Goal: Task Accomplishment & Management: Use online tool/utility

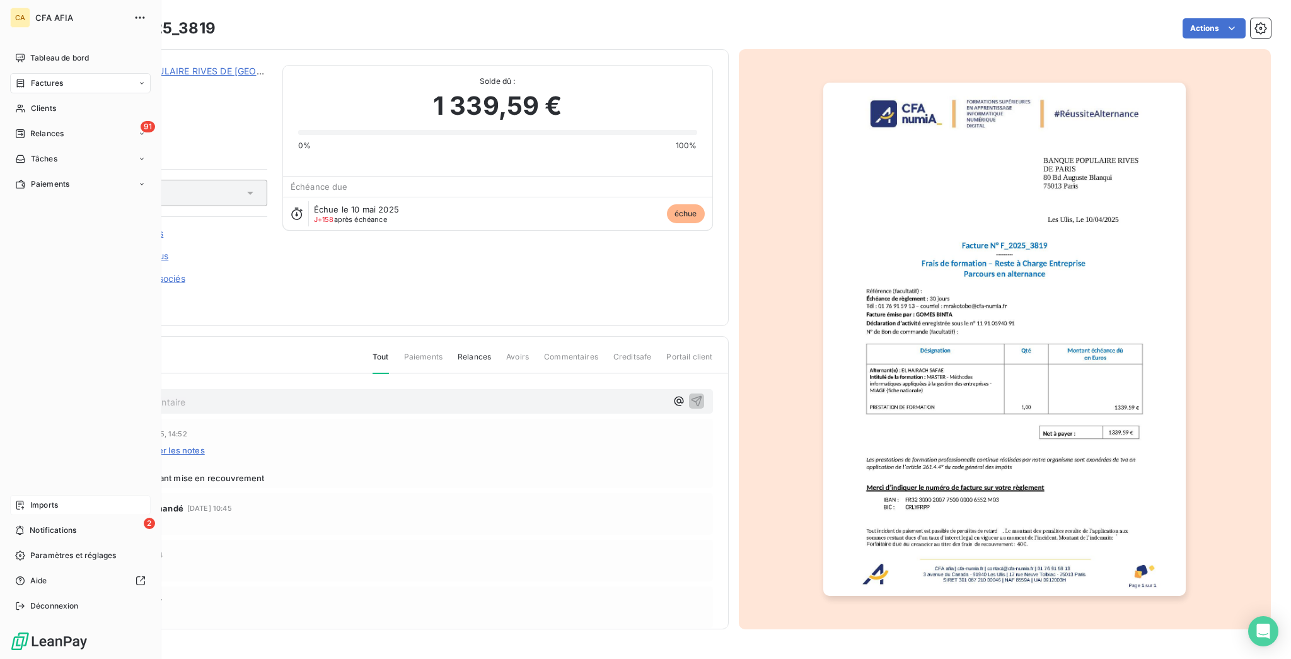
click at [10, 515] on div "Imports" at bounding box center [80, 505] width 141 height 20
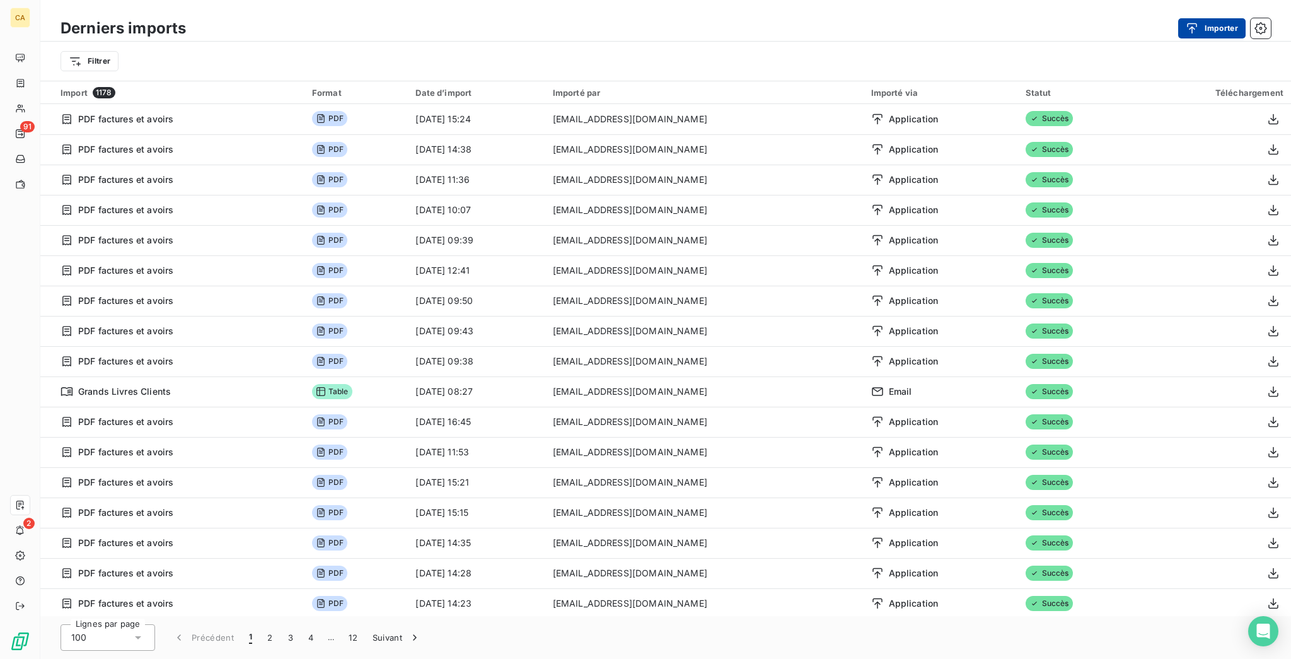
click at [1218, 18] on button "Importer" at bounding box center [1211, 28] width 67 height 20
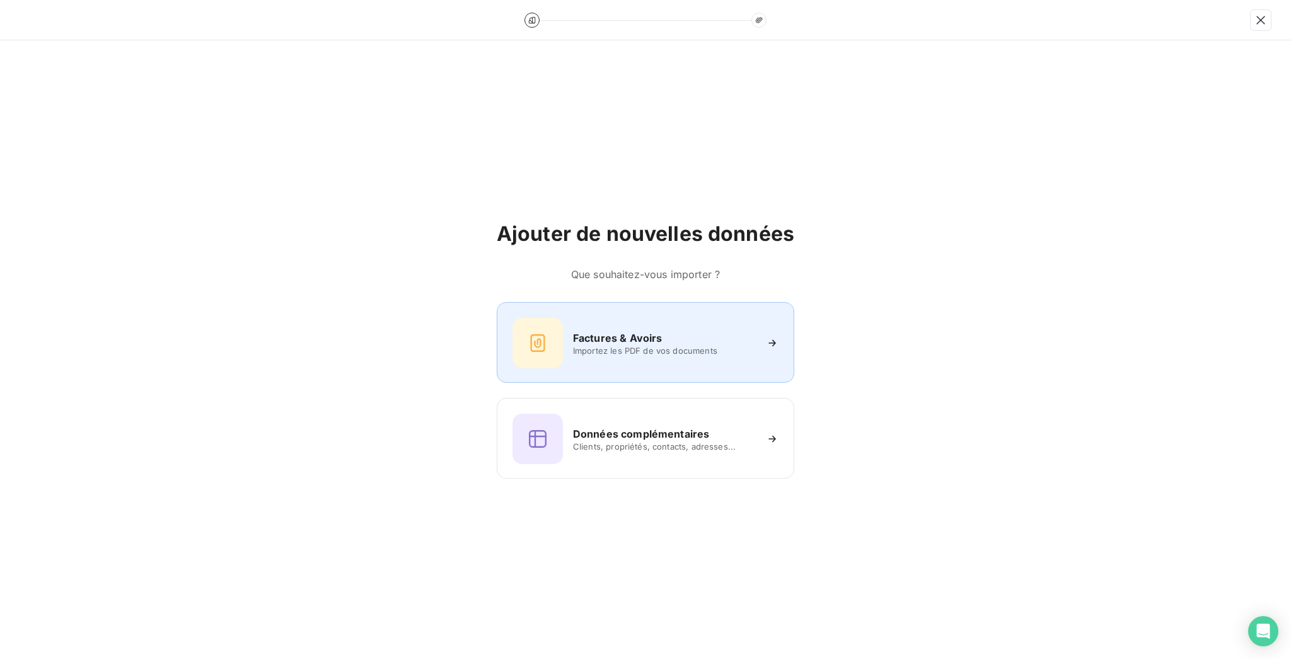
click at [704, 346] on span "Importez les PDF de vos documents" at bounding box center [664, 351] width 183 height 10
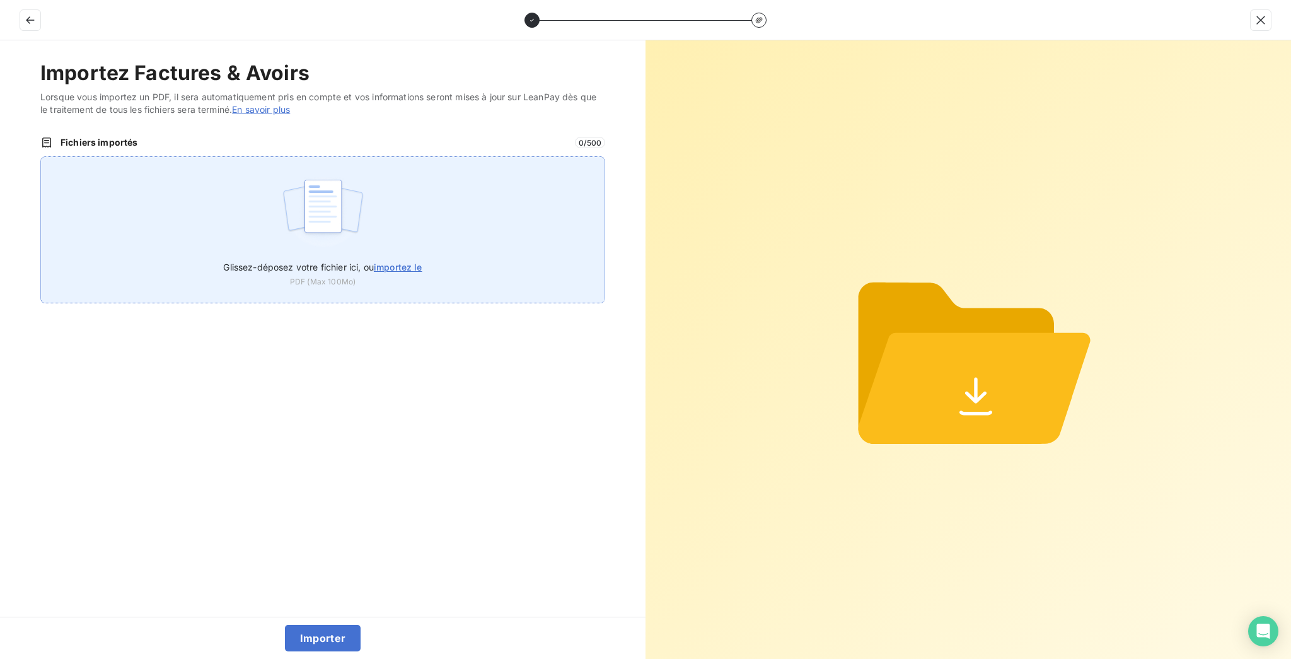
click at [353, 172] on img at bounding box center [323, 212] width 84 height 81
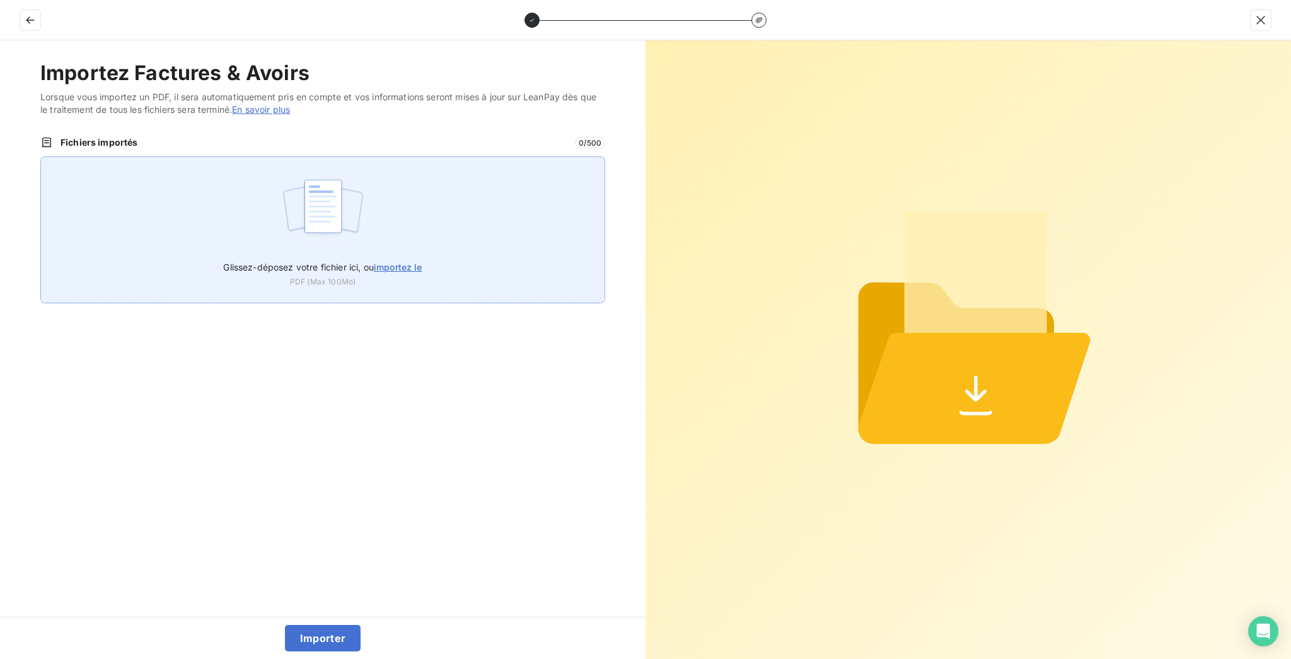
type input "C:\fakepath\F_2025_12982.pdf"
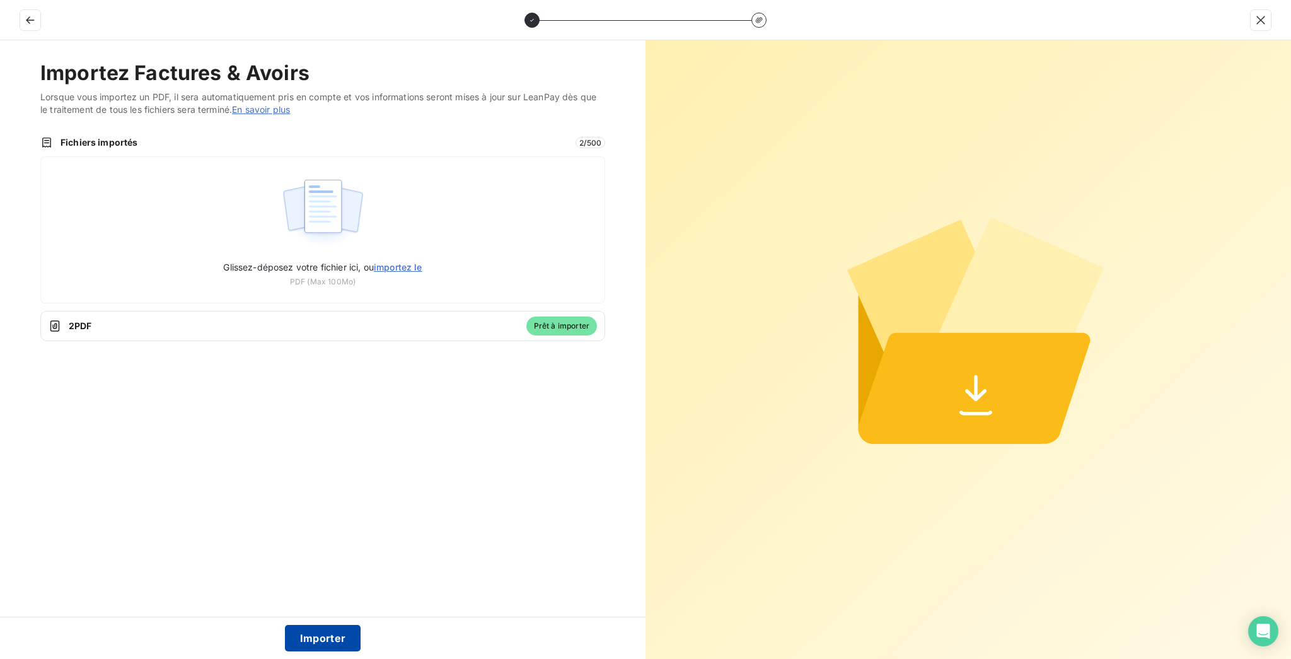
click at [315, 634] on button "Importer" at bounding box center [323, 638] width 76 height 26
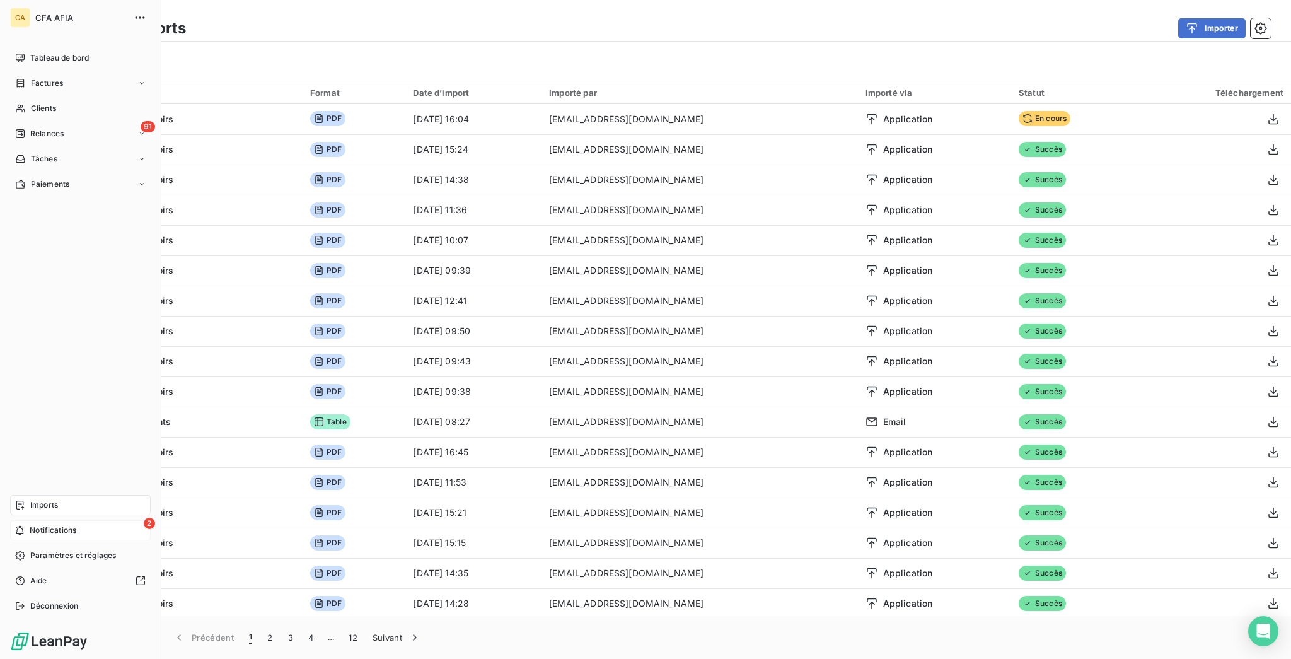
click at [15, 535] on icon at bounding box center [19, 530] width 9 height 10
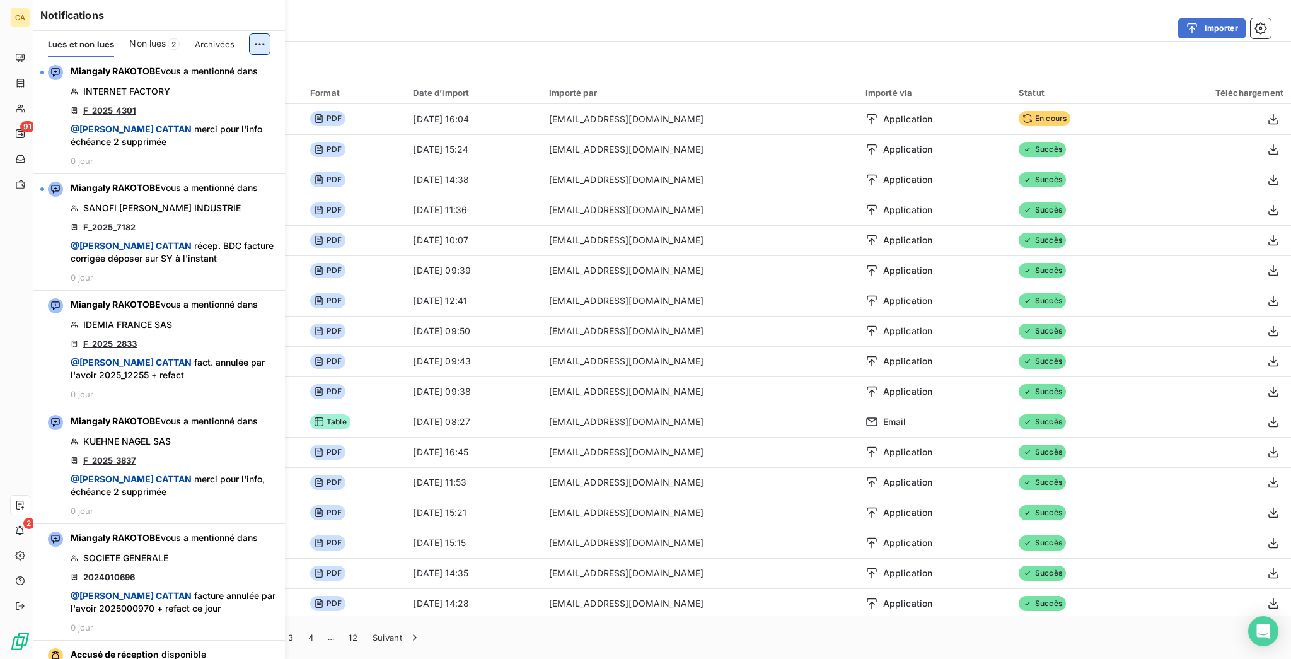
click at [267, 33] on html "CA 91 2 Derniers imports Importer Filtrer Import 1179 Format Date d’import Impo…" at bounding box center [645, 329] width 1291 height 659
click at [220, 58] on div "Tout marquer comme lu" at bounding box center [186, 64] width 177 height 20
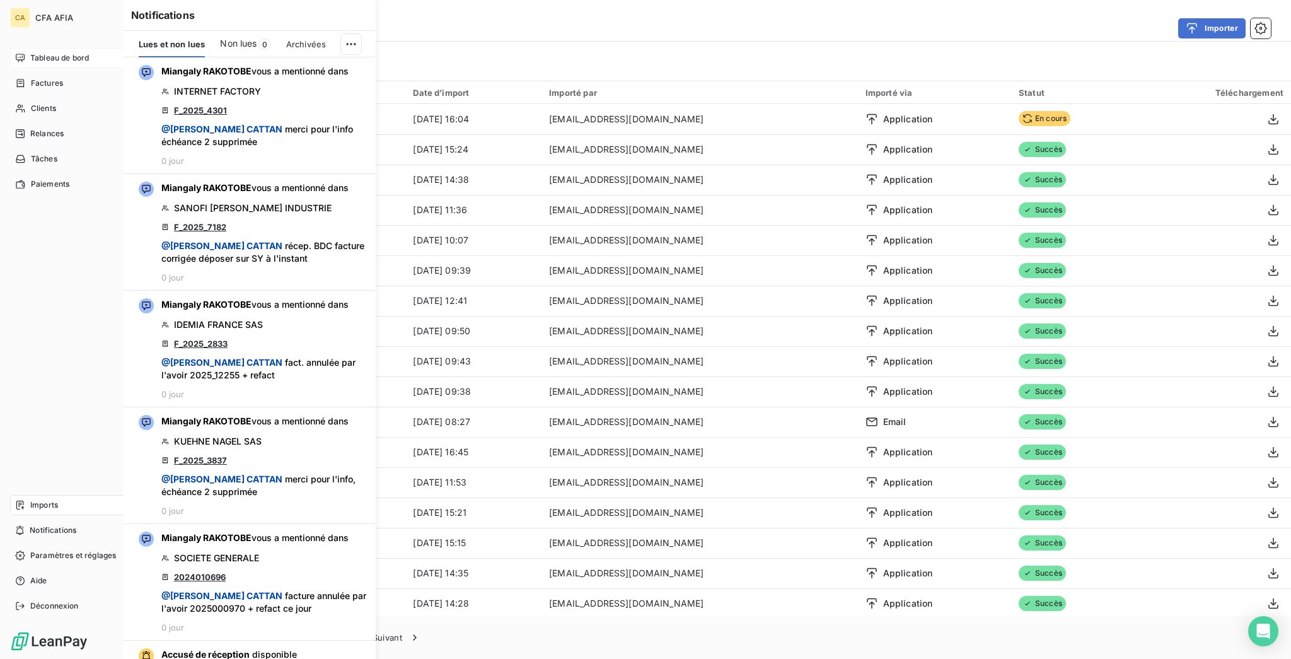
click at [30, 52] on span "Tableau de bord" at bounding box center [59, 57] width 59 height 11
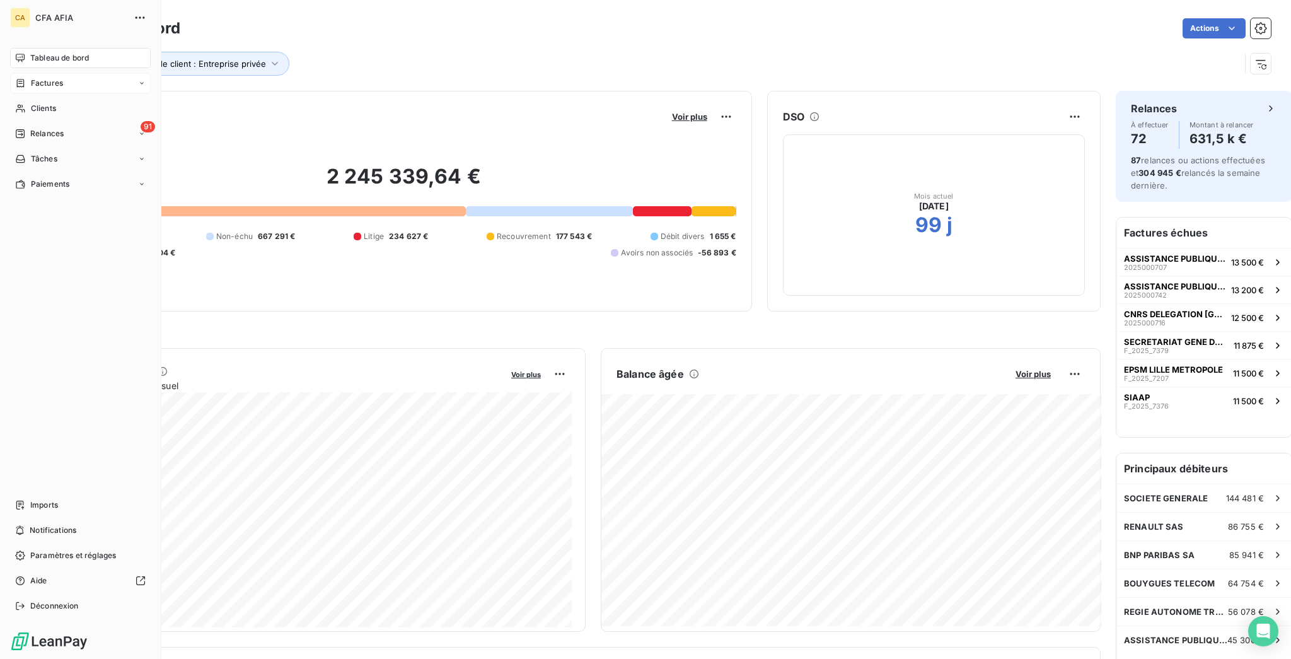
click at [16, 78] on icon at bounding box center [20, 83] width 11 height 10
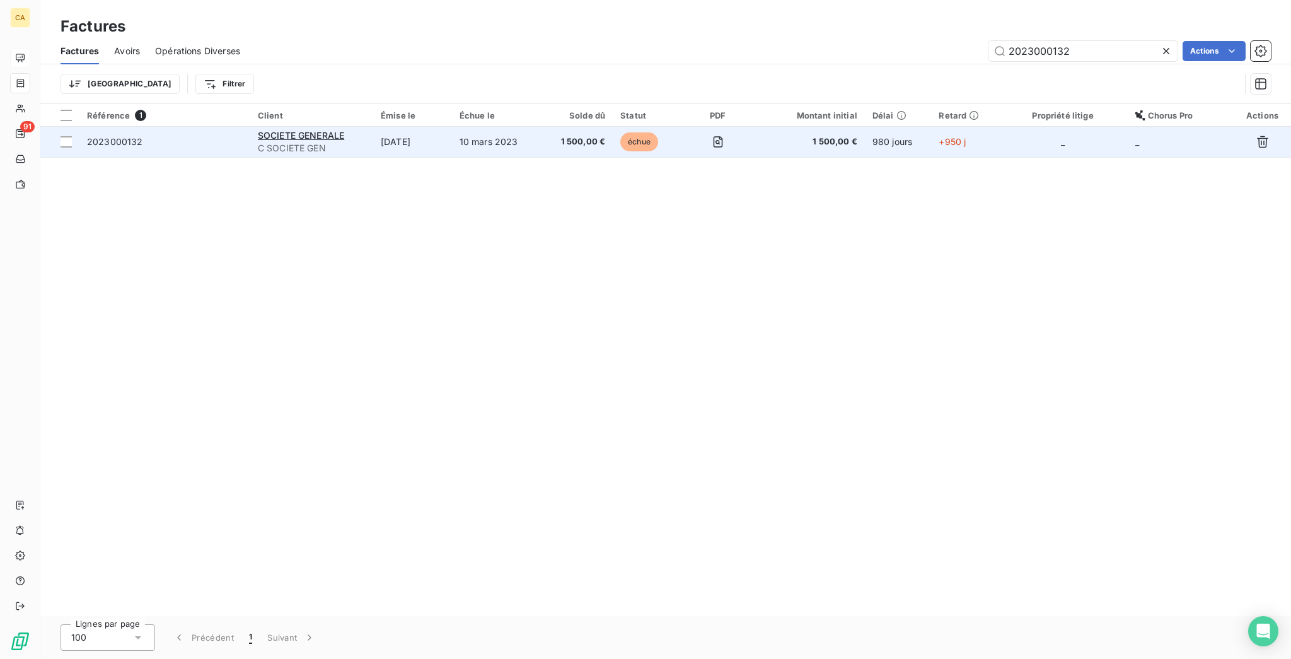
type input "2023000132"
click at [483, 131] on td "10 mars 2023" at bounding box center [496, 142] width 89 height 30
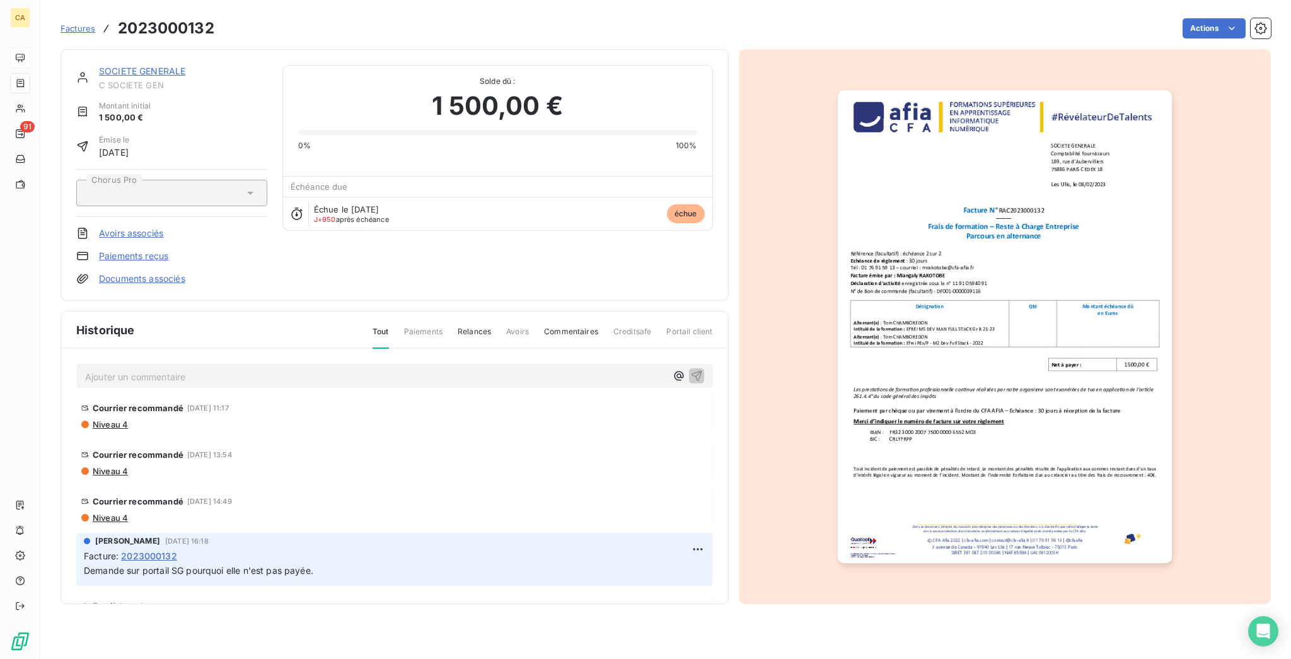
click at [238, 369] on p "Ajouter un commentaire ﻿" at bounding box center [375, 377] width 581 height 16
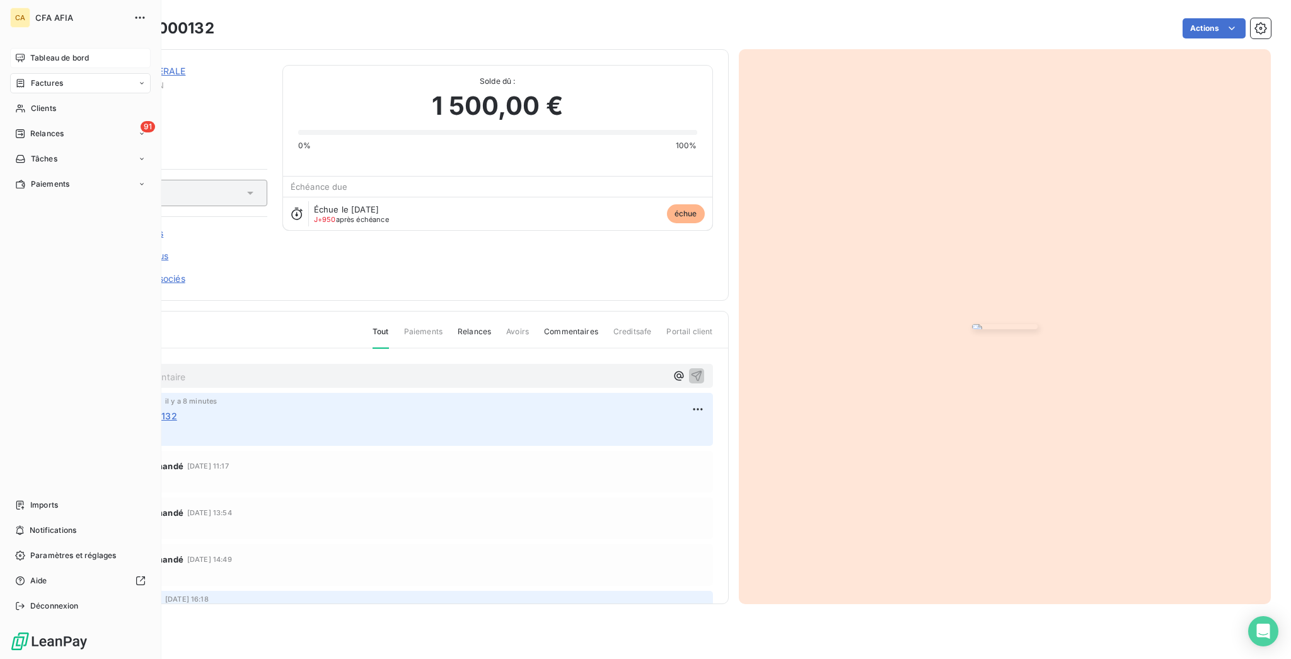
click at [31, 38] on div "CA CFA AFIA Tableau de bord Factures Clients 91 Relances Tâches Paiements Impor…" at bounding box center [80, 329] width 161 height 659
click at [30, 52] on span "Tableau de bord" at bounding box center [59, 57] width 59 height 11
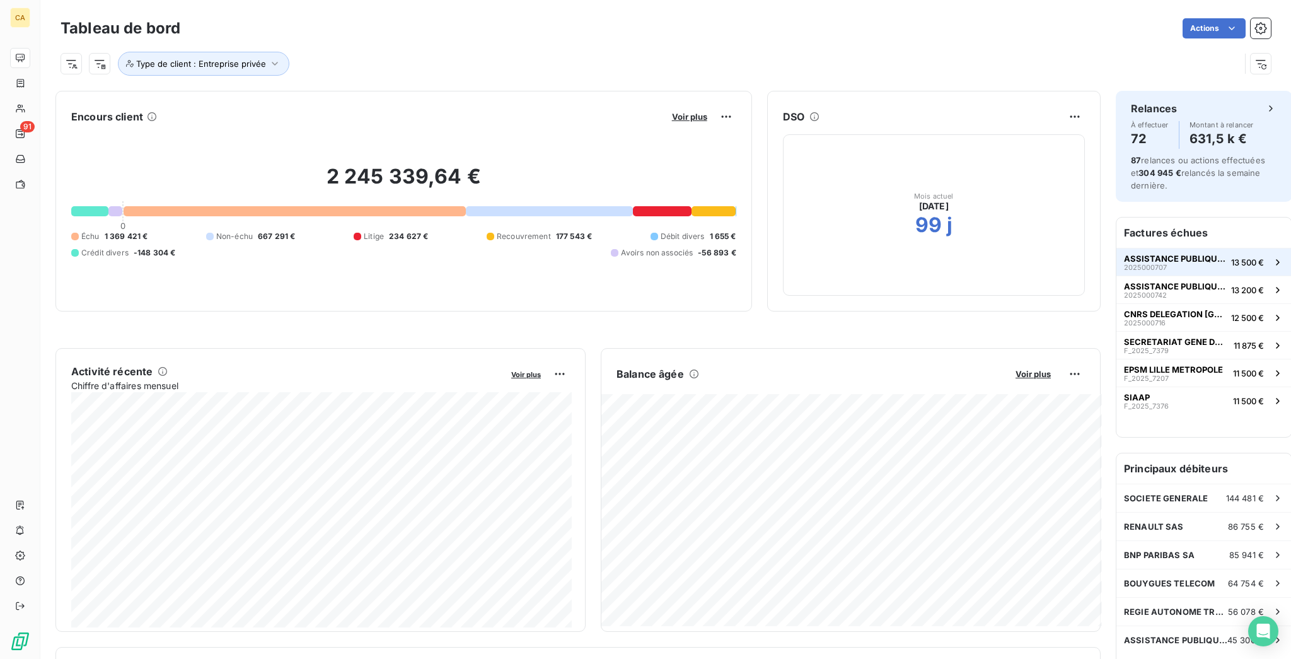
click at [1135, 264] on span "2025000707" at bounding box center [1145, 268] width 43 height 8
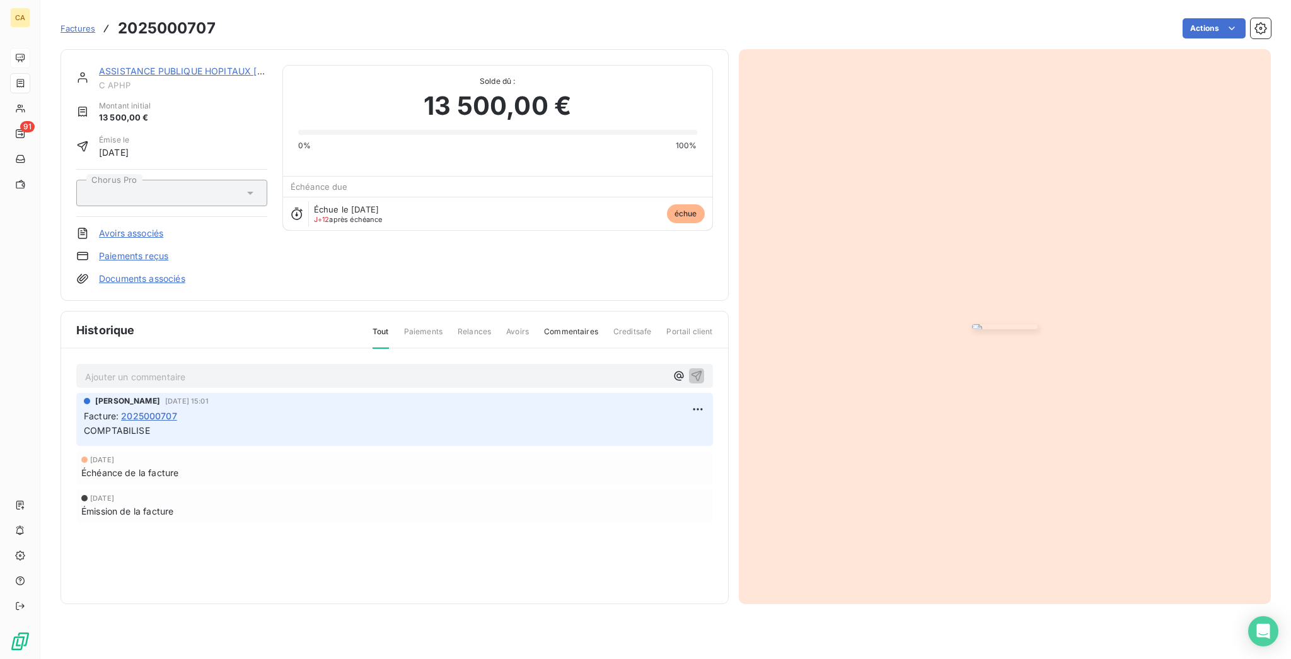
click at [147, 66] on link "ASSISTANCE PUBLIQUE HOPITAUX [GEOGRAPHIC_DATA]" at bounding box center [222, 71] width 247 height 11
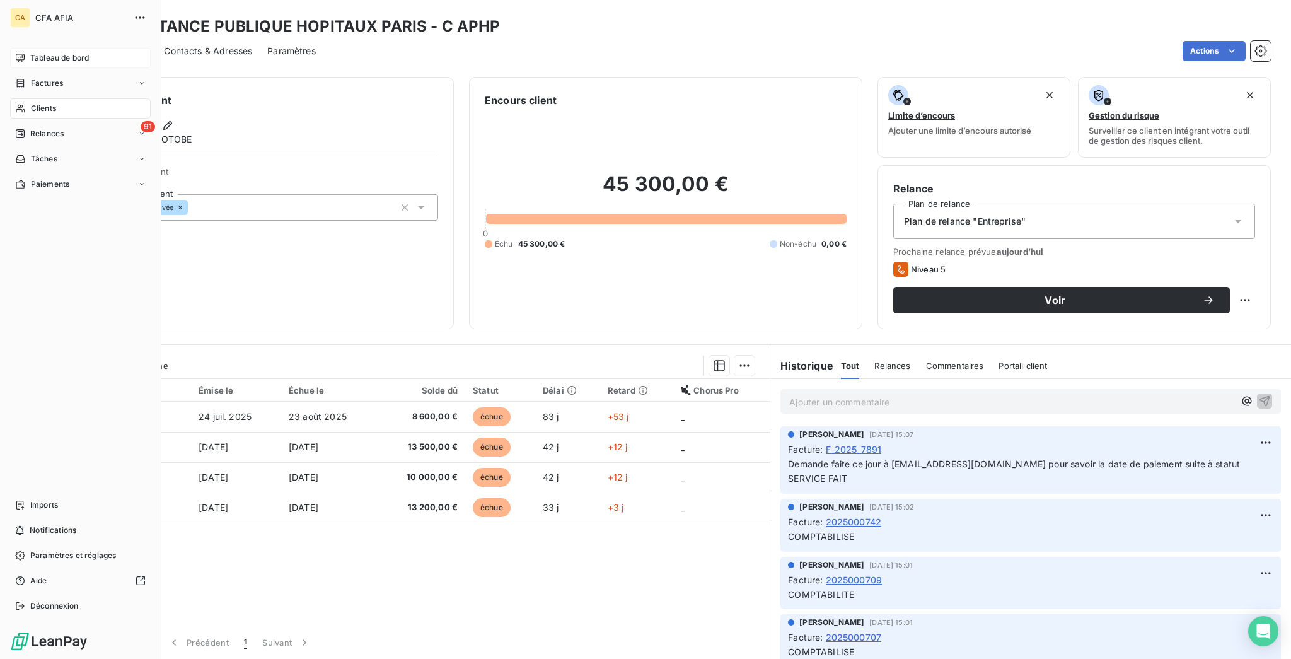
click at [36, 52] on span "Tableau de bord" at bounding box center [59, 57] width 59 height 11
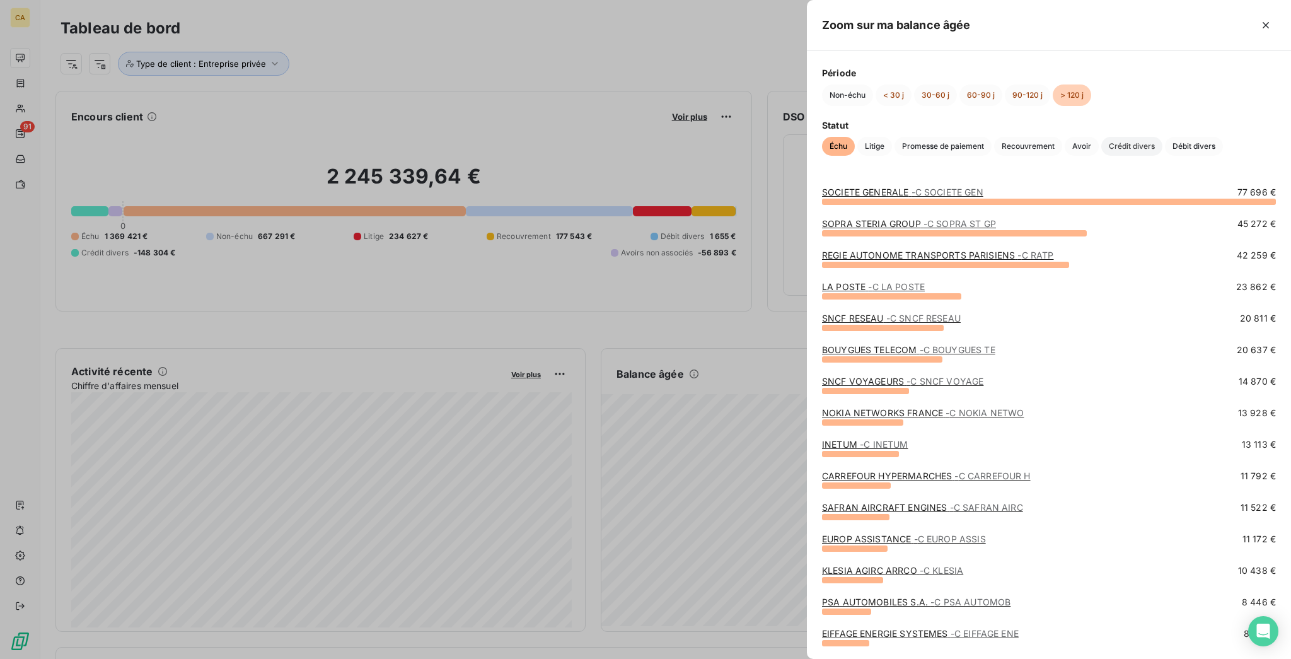
click at [1102, 156] on span "Crédit divers" at bounding box center [1132, 146] width 61 height 19
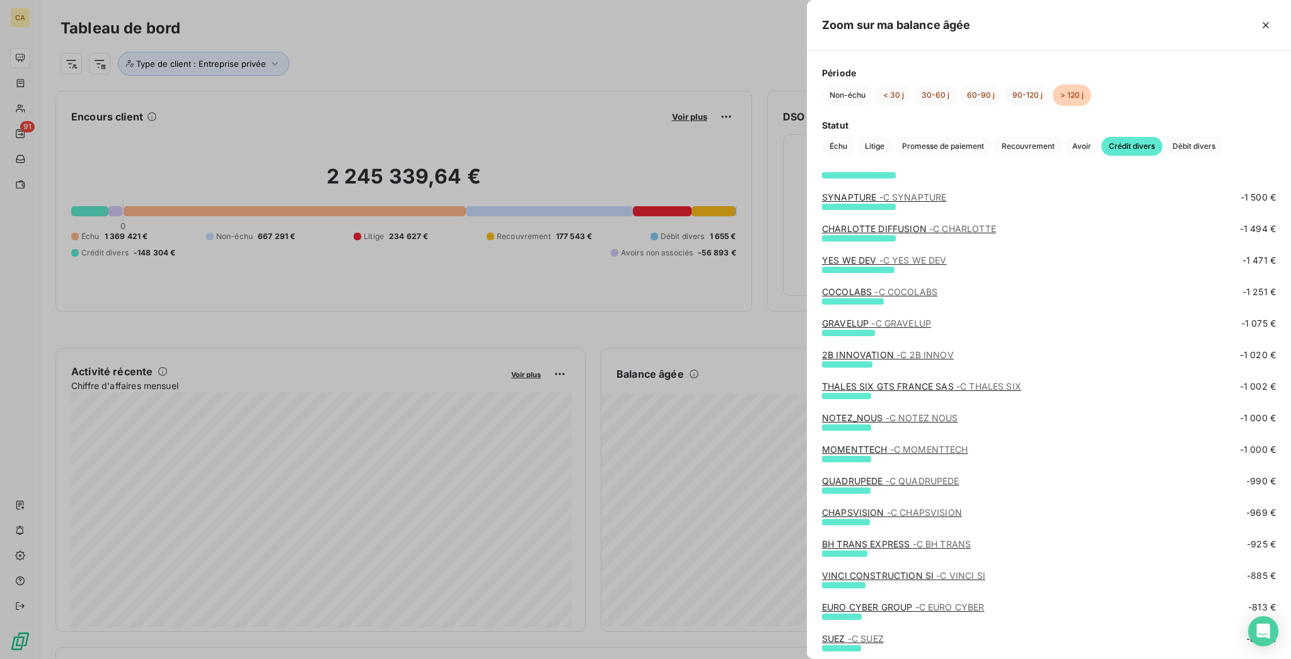
scroll to position [592, 0]
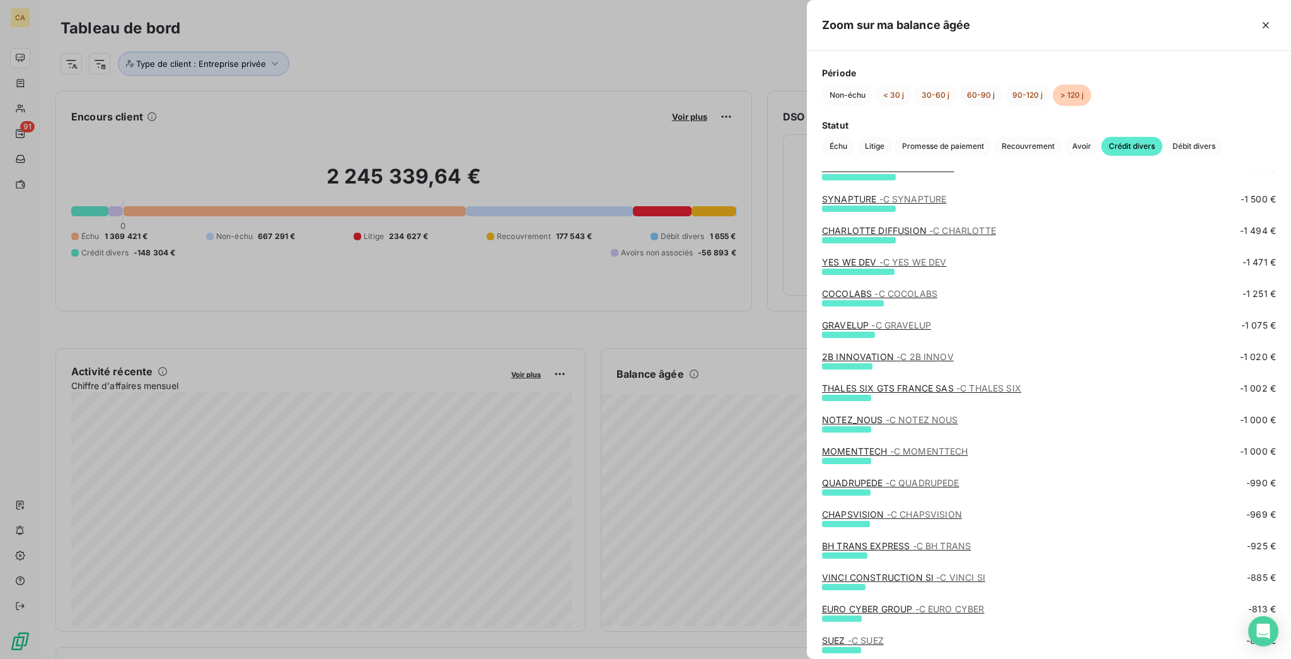
click at [938, 294] on span "- C COCOLABS" at bounding box center [906, 293] width 63 height 11
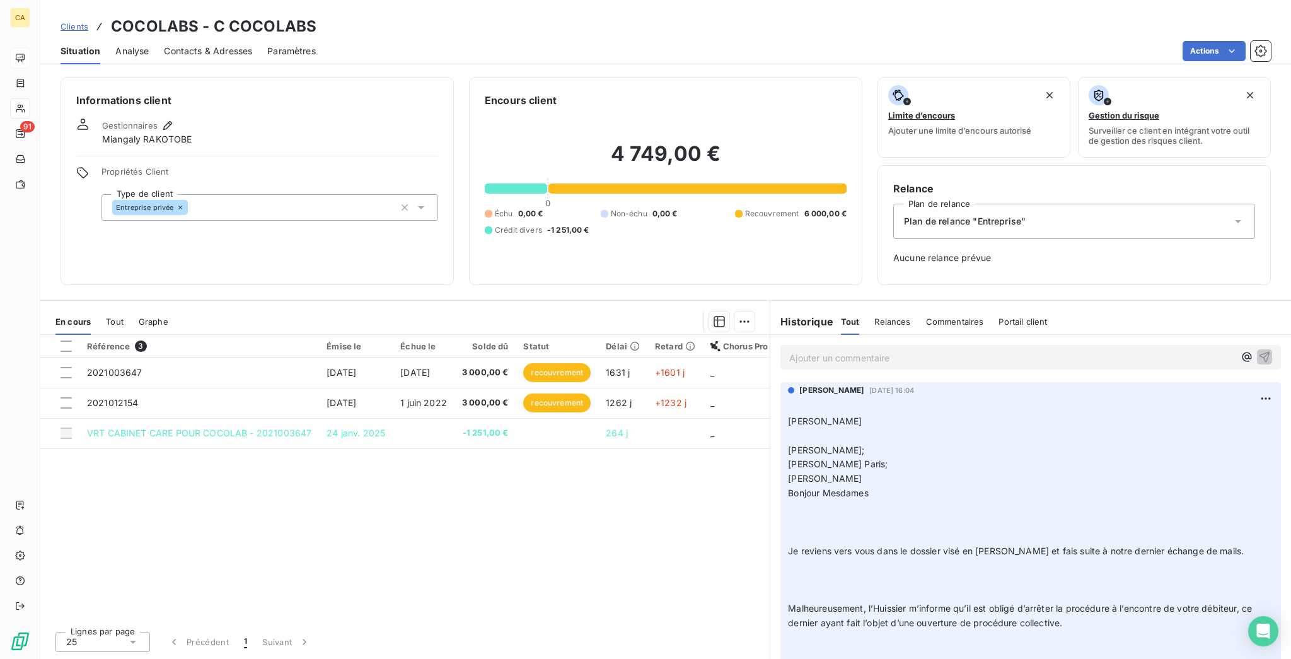
click at [467, 509] on div "Référence 3 Émise le Échue le Solde dû Statut Délai Retard Chorus Pro 202100364…" at bounding box center [405, 478] width 730 height 286
click at [495, 521] on div "Référence 3 Émise le Échue le Solde dû Statut Délai Retard Chorus Pro 202100364…" at bounding box center [405, 478] width 730 height 286
click at [509, 472] on div "Référence 3 Émise le Échue le Solde dû Statut Délai Retard Chorus Pro 202100364…" at bounding box center [405, 478] width 730 height 286
click at [399, 515] on div "Référence 3 Émise le Échue le Solde dû Statut Délai Retard Chorus Pro 202100364…" at bounding box center [405, 478] width 730 height 286
click at [520, 491] on div "Référence 3 Émise le Échue le Solde dû Statut Délai Retard Chorus Pro 202100364…" at bounding box center [405, 478] width 730 height 286
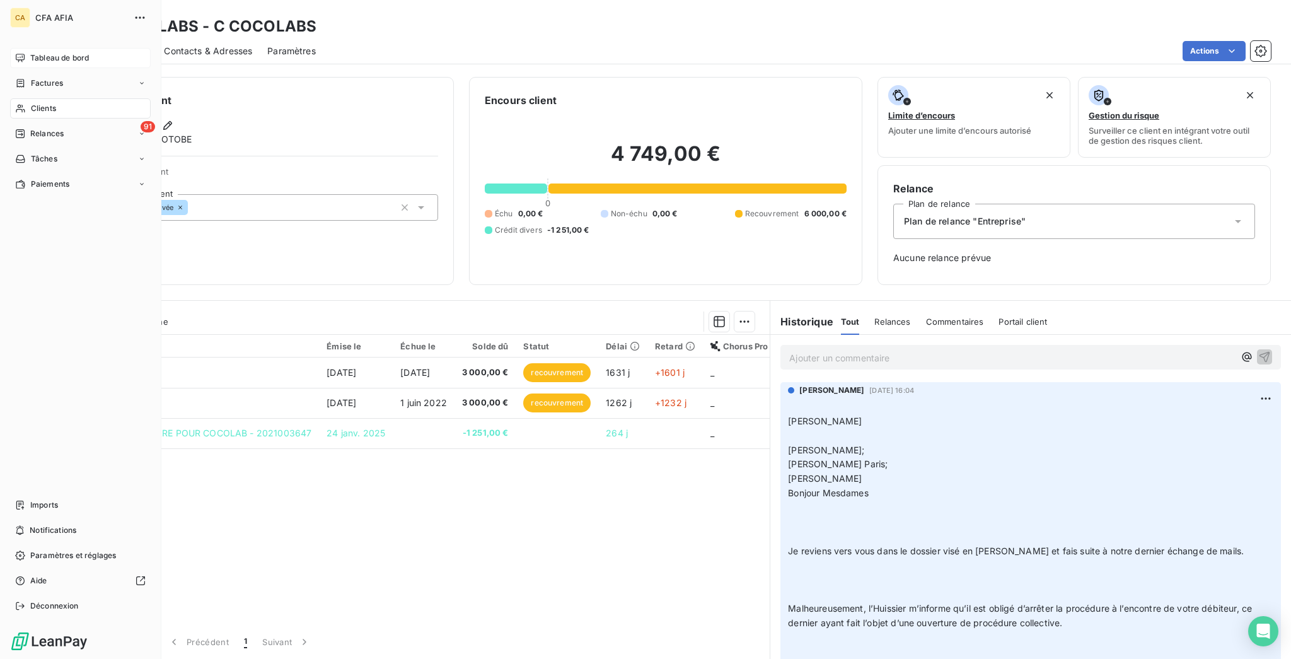
click at [49, 33] on div "CA CFA AFIA Tableau de bord Factures Clients 91 Relances Tâches Paiements Impor…" at bounding box center [80, 329] width 161 height 659
click at [29, 59] on nav "Tableau de bord Factures Clients 91 Relances Tâches Paiements" at bounding box center [80, 121] width 141 height 146
click at [35, 52] on span "Tableau de bord" at bounding box center [59, 57] width 59 height 11
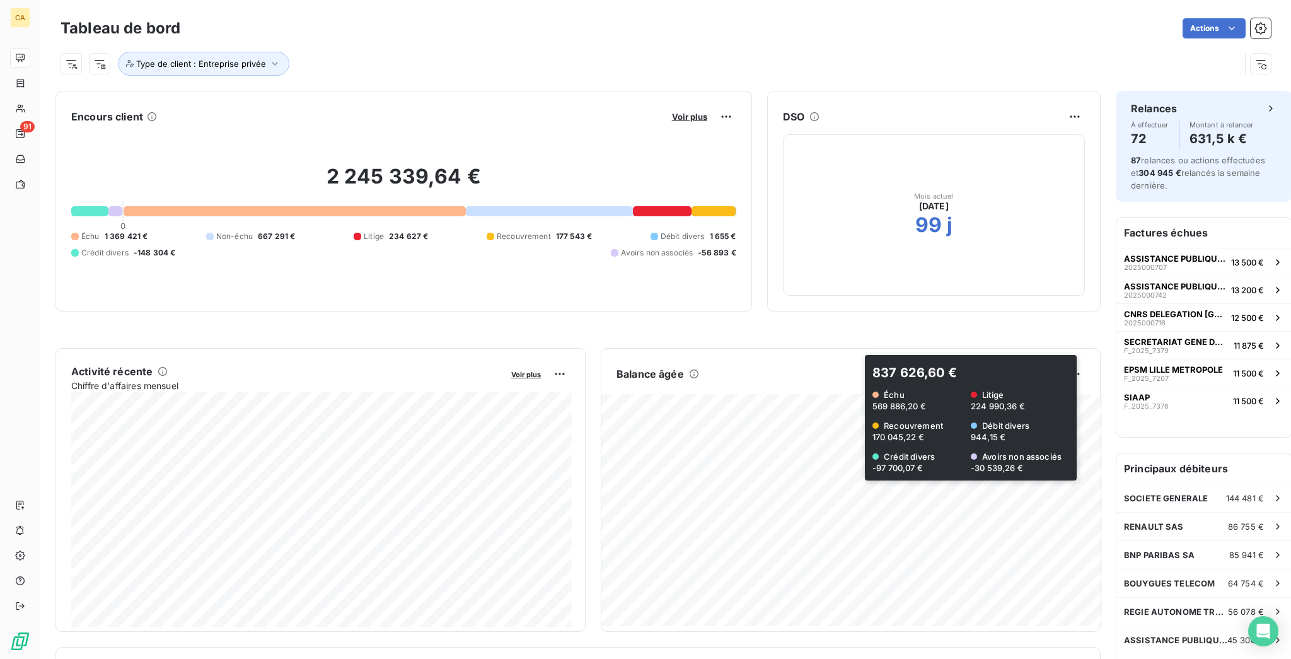
drag, startPoint x: 812, startPoint y: 348, endPoint x: 834, endPoint y: 110, distance: 239.4
click at [834, 110] on div "DSO" at bounding box center [934, 117] width 332 height 20
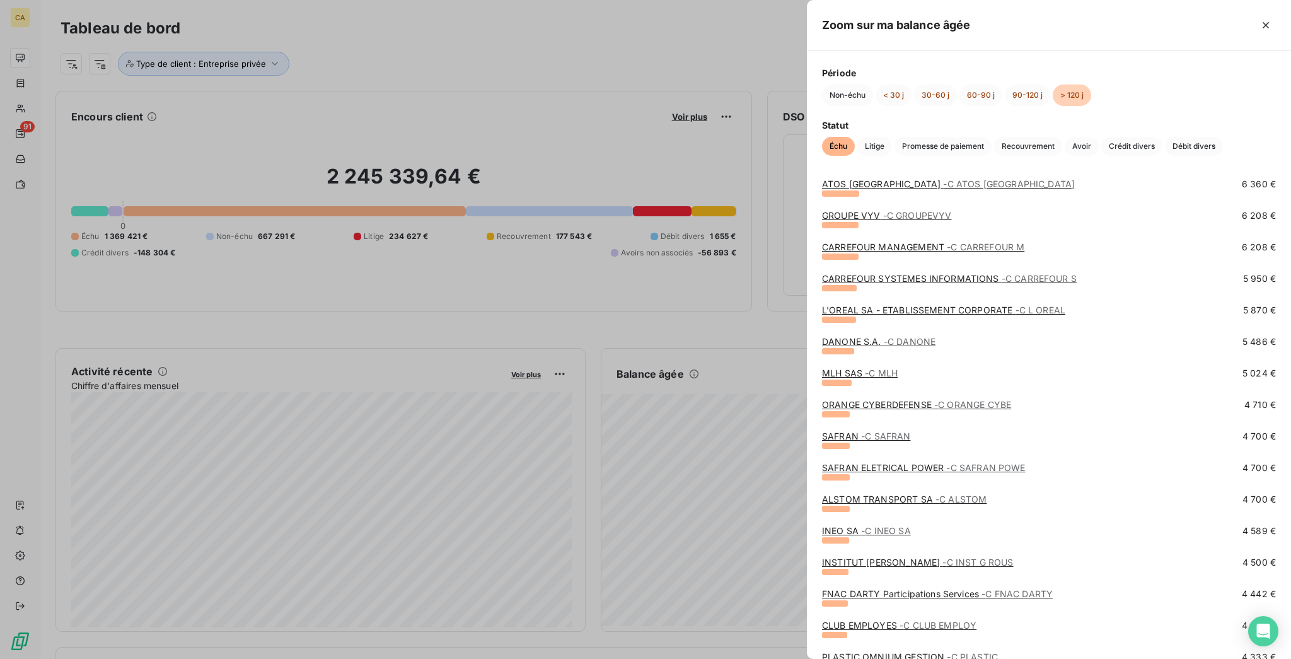
scroll to position [639, 0]
click at [974, 366] on div "DANONE S.A. - C DANONE 5 486 €" at bounding box center [1049, 351] width 454 height 32
click at [898, 374] on link "MLH SAS - C MLH" at bounding box center [860, 372] width 76 height 11
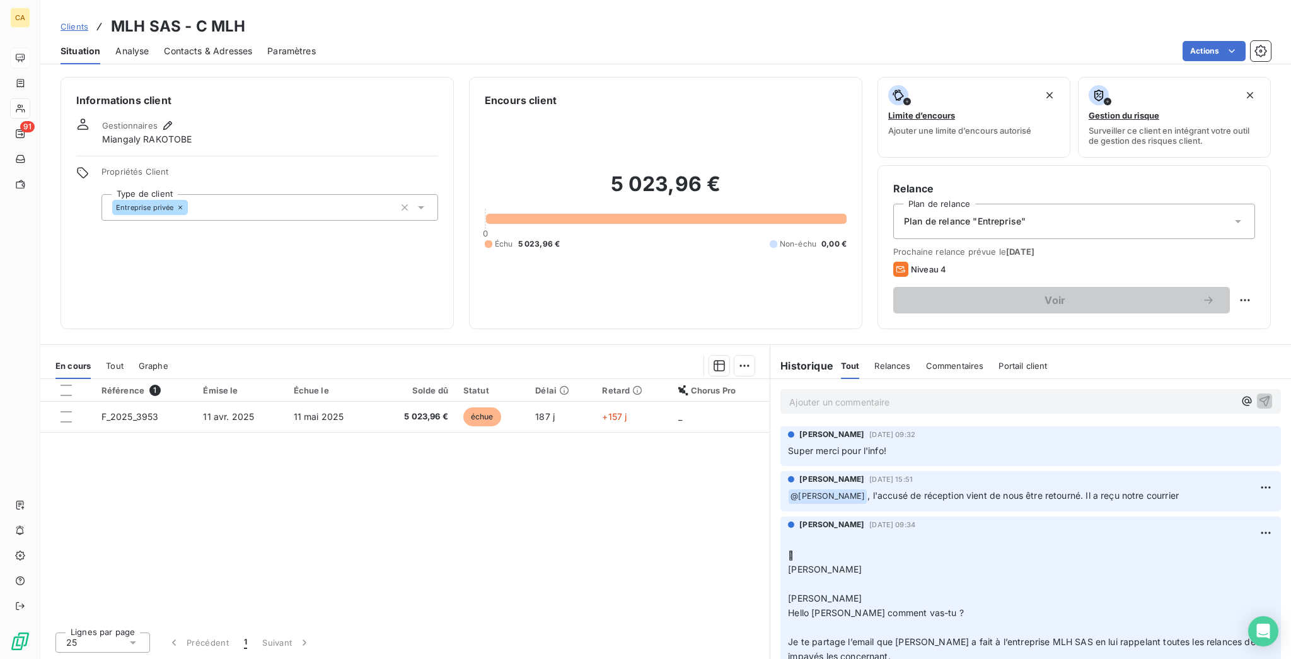
click at [550, 474] on div "Référence 1 Émise le Échue le Solde dû Statut Délai Retard Chorus Pro F_2025_39…" at bounding box center [405, 500] width 730 height 243
